Goal: Navigation & Orientation: Find specific page/section

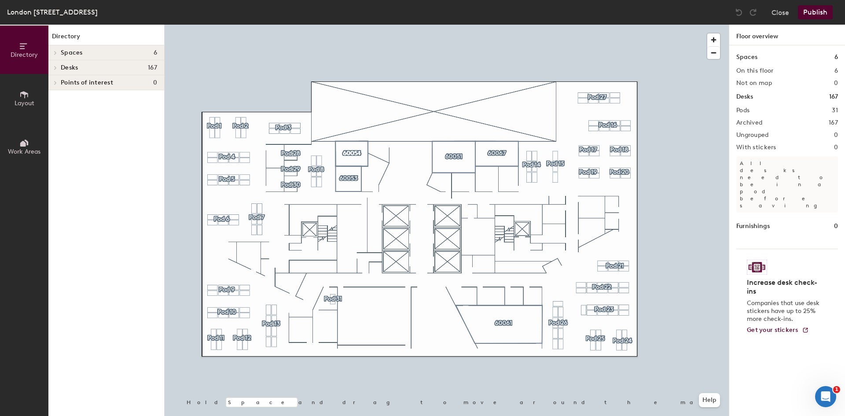
click at [55, 56] on div at bounding box center [53, 52] width 11 height 15
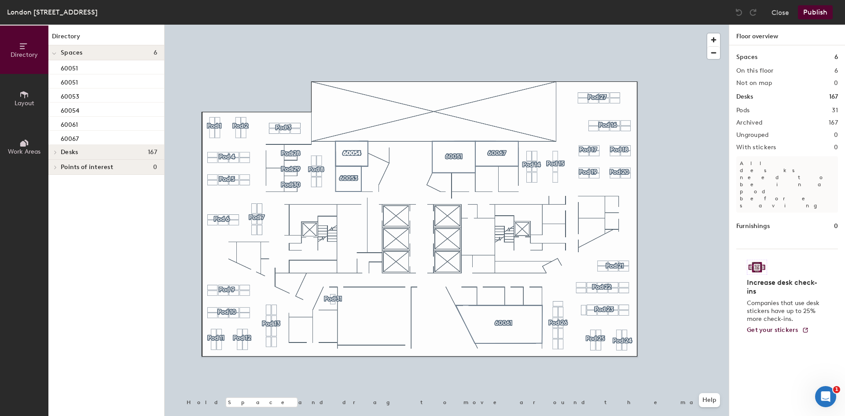
click at [55, 56] on span at bounding box center [54, 53] width 4 height 7
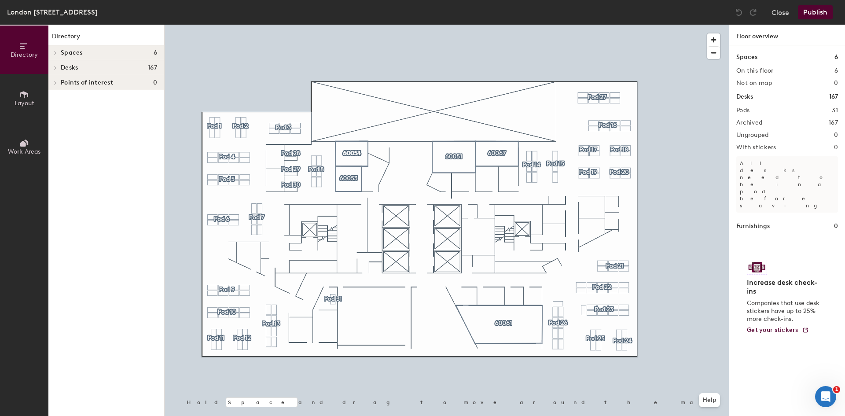
click at [28, 102] on span "Layout" at bounding box center [25, 102] width 20 height 7
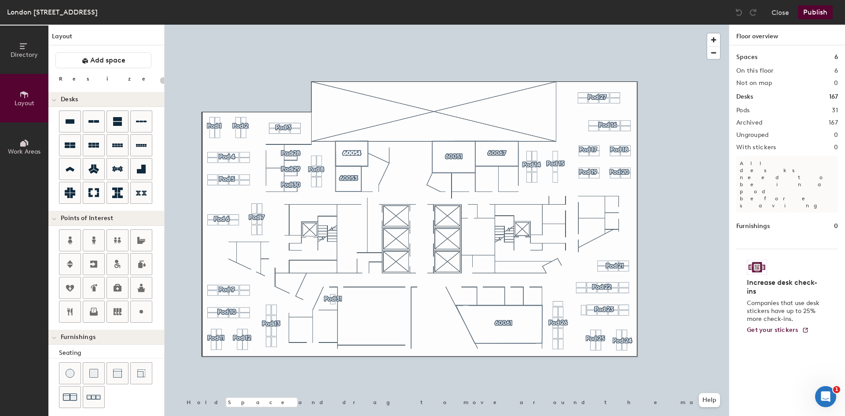
click at [26, 154] on span "Work Areas" at bounding box center [24, 151] width 33 height 7
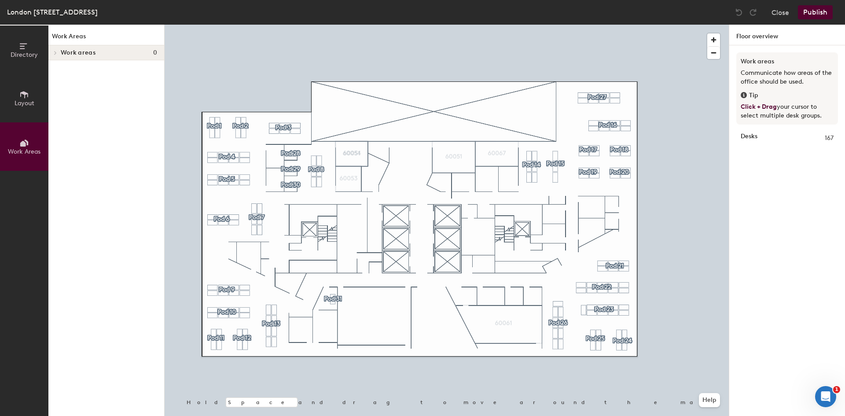
click at [17, 55] on span "Directory" at bounding box center [24, 54] width 27 height 7
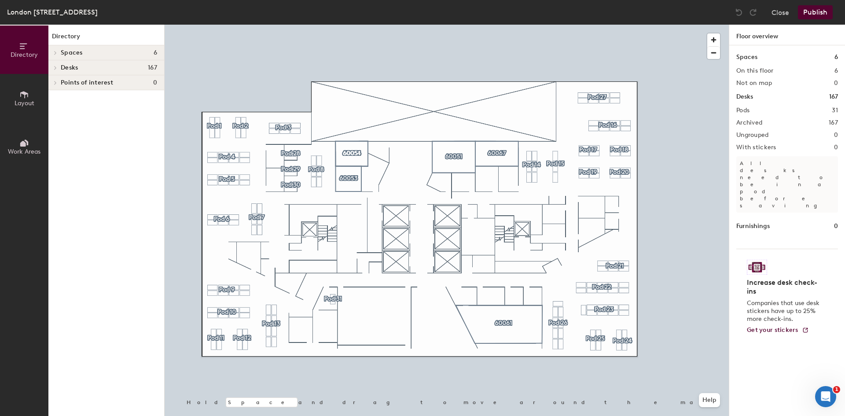
click at [53, 53] on span at bounding box center [54, 53] width 7 height 4
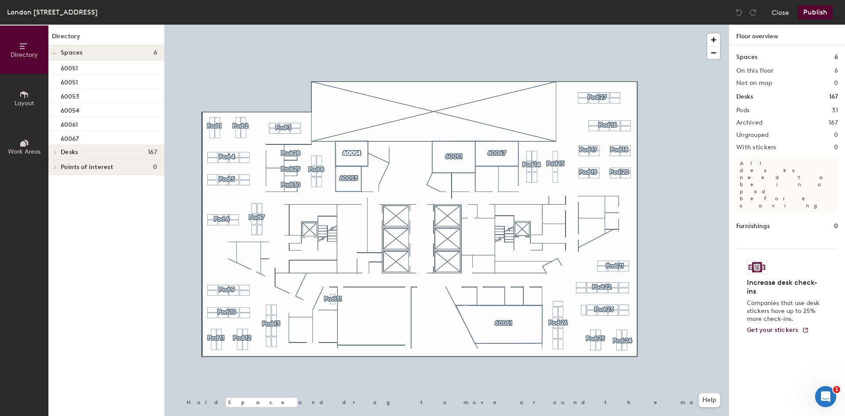
click at [53, 53] on icon at bounding box center [54, 54] width 4 height 2
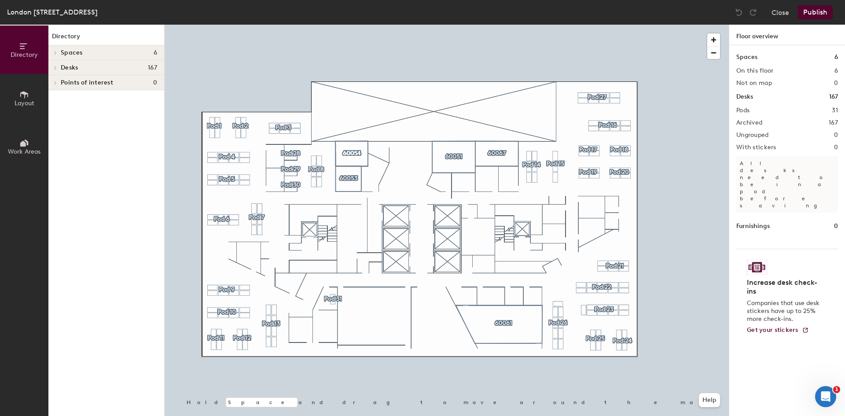
click at [15, 101] on span "Layout" at bounding box center [25, 102] width 20 height 7
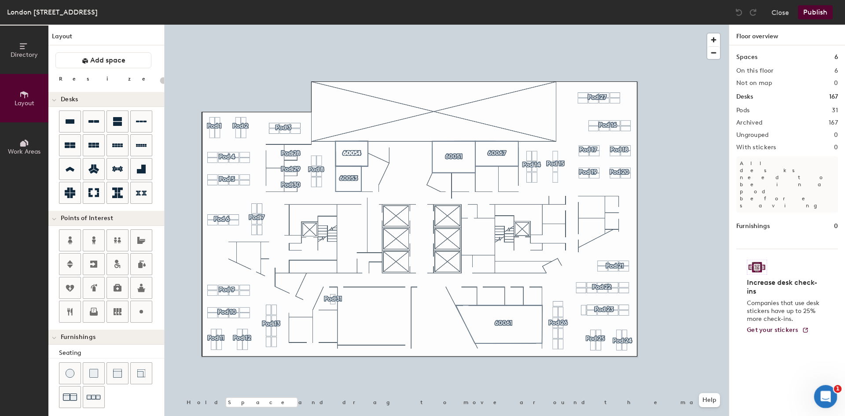
click at [828, 389] on div "Open Intercom Messenger" at bounding box center [823, 395] width 29 height 29
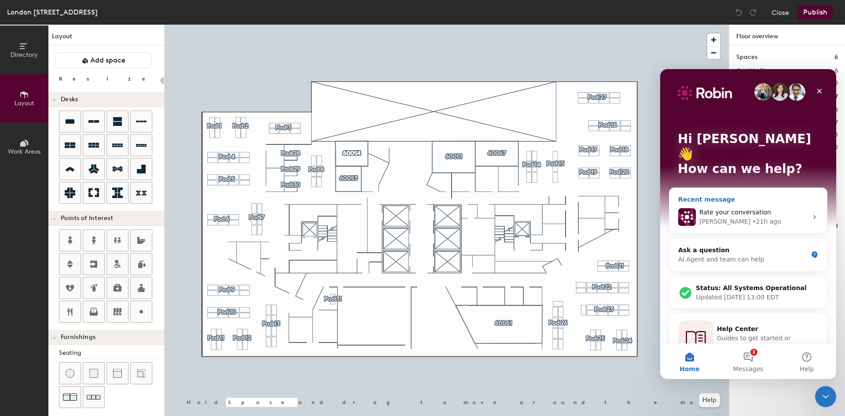
click at [769, 208] on div "Rate your conversation" at bounding box center [753, 212] width 108 height 9
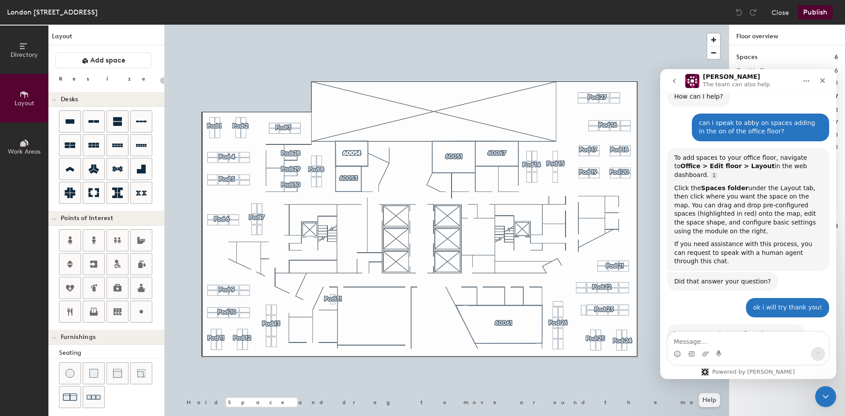
scroll to position [165, 0]
